Goal: Navigation & Orientation: Find specific page/section

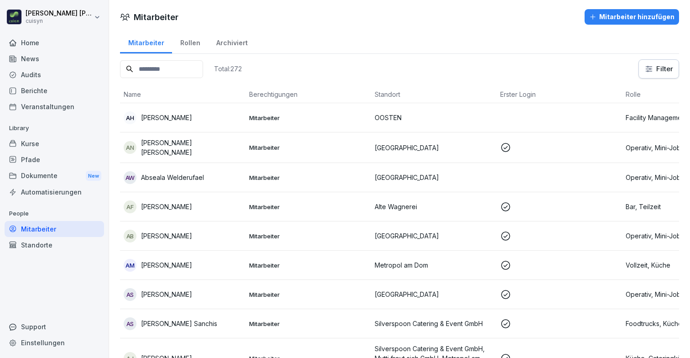
click at [260, 22] on div "Mitarbeiter Mitarbeiter hinzufügen" at bounding box center [399, 17] width 581 height 16
